Goal: Use online tool/utility: Utilize a website feature to perform a specific function

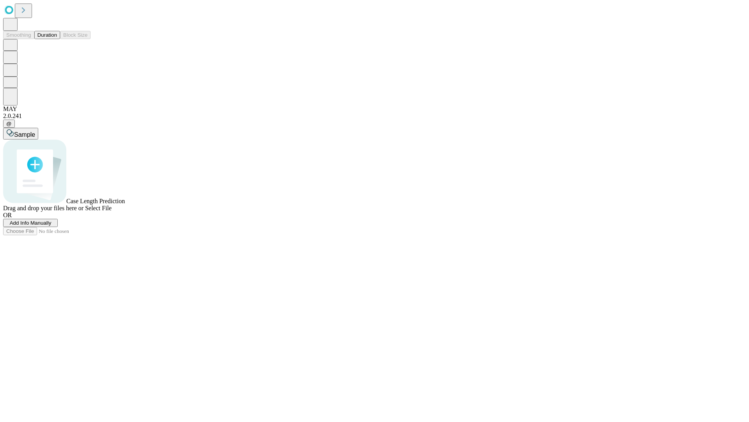
click at [57, 39] on button "Duration" at bounding box center [47, 35] width 26 height 8
click at [52, 226] on span "Add Info Manually" at bounding box center [31, 223] width 42 height 6
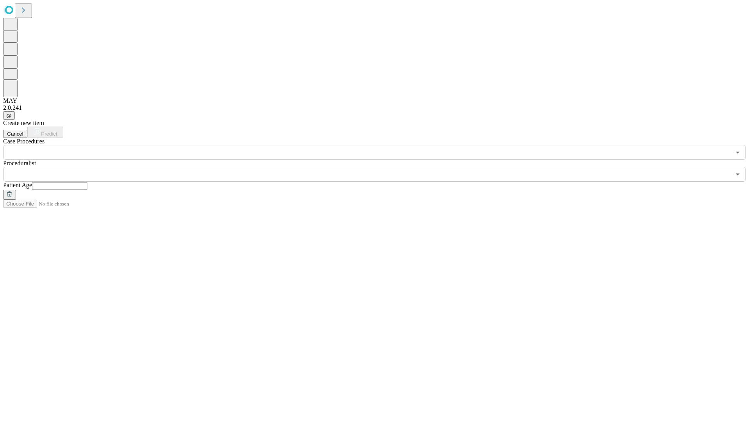
click at [87, 182] on input "text" at bounding box center [59, 186] width 55 height 8
type input "**"
click at [380, 167] on input "text" at bounding box center [367, 174] width 728 height 15
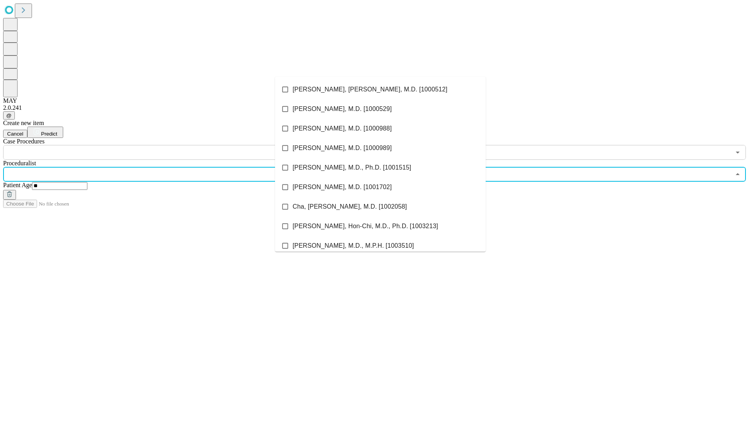
click at [381, 89] on li "[PERSON_NAME], [PERSON_NAME], M.D. [1000512]" at bounding box center [380, 90] width 211 height 20
click at [164, 145] on input "text" at bounding box center [367, 152] width 728 height 15
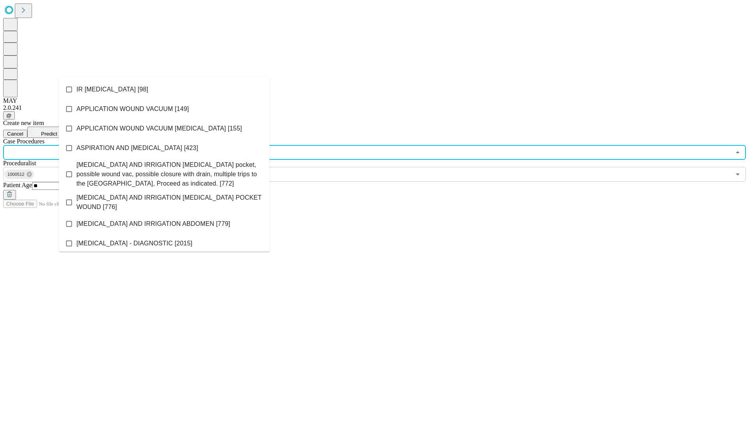
click at [164, 89] on li "IR [MEDICAL_DATA] [98]" at bounding box center [164, 90] width 211 height 20
click at [57, 131] on span "Predict" at bounding box center [49, 134] width 16 height 6
